Goal: Task Accomplishment & Management: Use online tool/utility

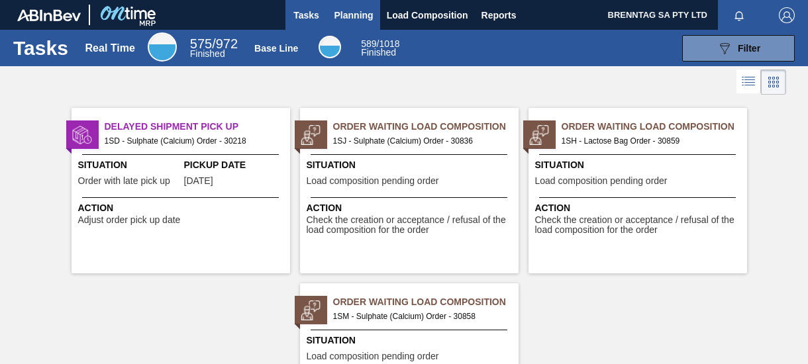
click at [358, 14] on span "Planning" at bounding box center [354, 15] width 39 height 16
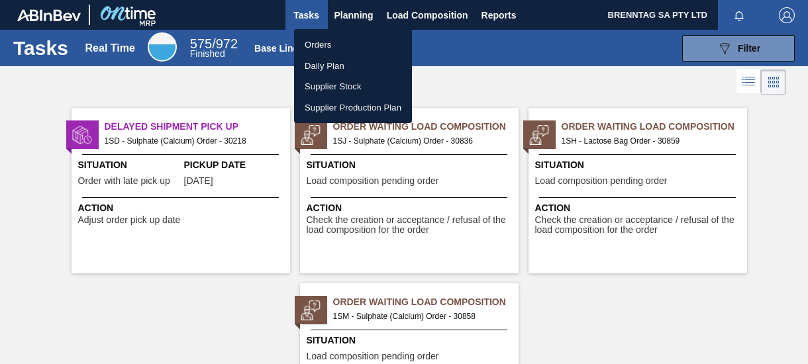
click at [339, 42] on li "Orders" at bounding box center [353, 44] width 118 height 21
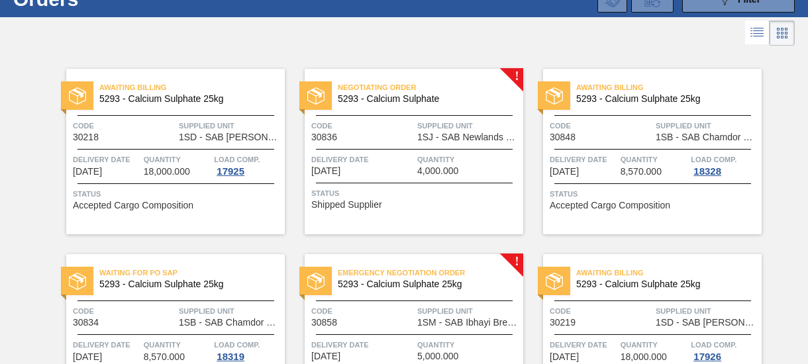
scroll to position [132, 0]
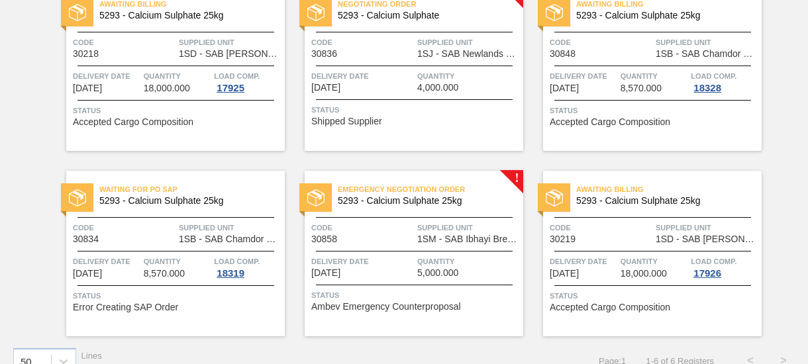
click at [401, 234] on span "Code" at bounding box center [362, 227] width 103 height 13
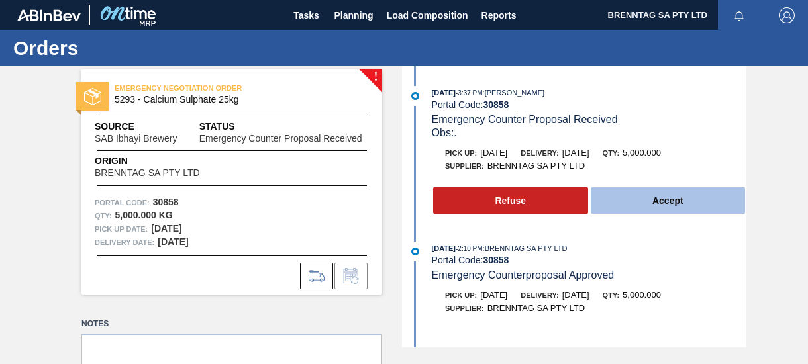
click at [652, 203] on button "Accept" at bounding box center [668, 200] width 155 height 26
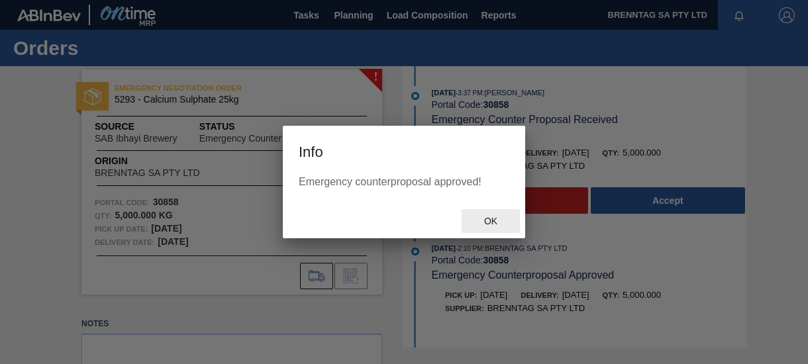
click at [493, 220] on span "Ok" at bounding box center [491, 221] width 34 height 11
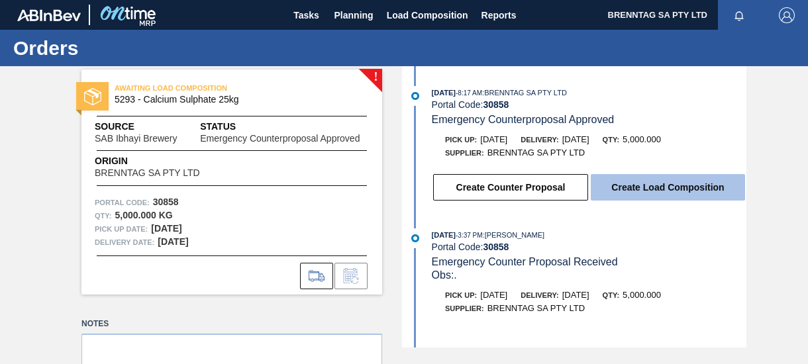
click at [641, 185] on button "Create Load Composition" at bounding box center [668, 187] width 154 height 26
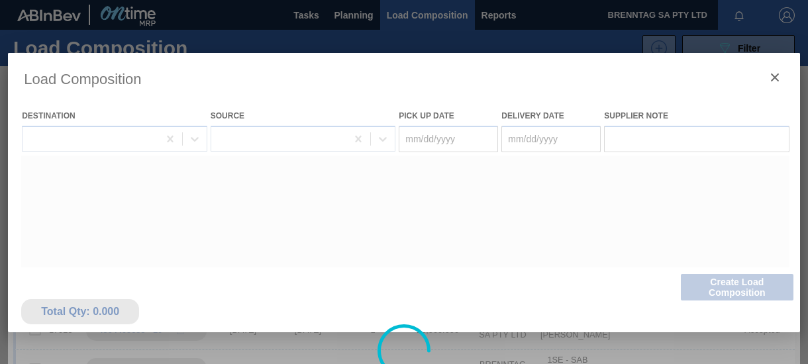
type Date "[DATE]"
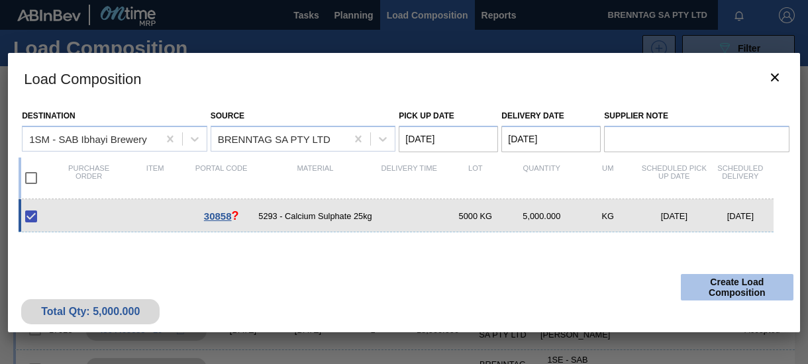
click at [713, 284] on button "Create Load Composition" at bounding box center [737, 287] width 113 height 26
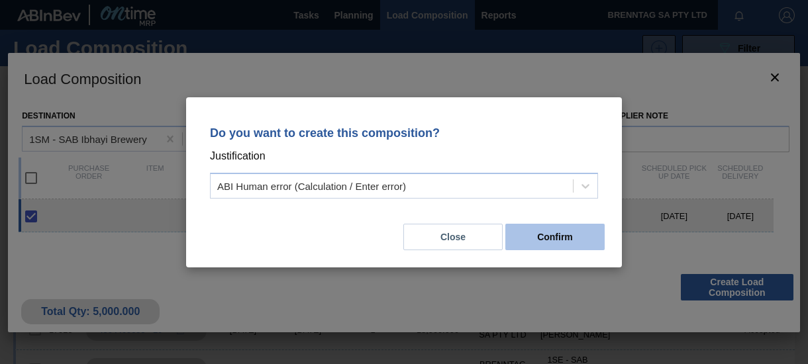
click at [541, 236] on button "Confirm" at bounding box center [554, 237] width 99 height 26
